Goal: Navigation & Orientation: Go to known website

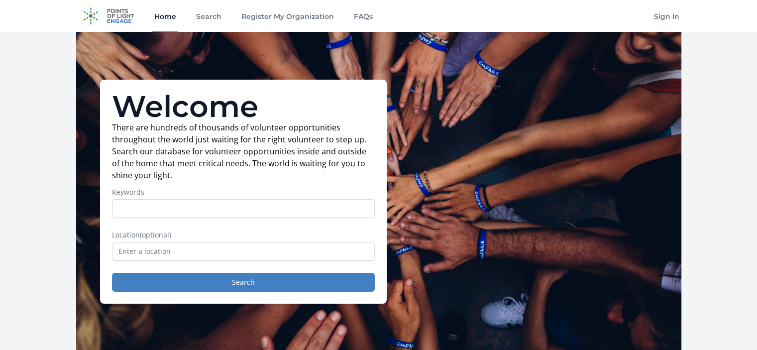
click at [119, 14] on img at bounding box center [108, 16] width 64 height 32
click at [88, 17] on img at bounding box center [108, 16] width 64 height 32
